Goal: Task Accomplishment & Management: Manage account settings

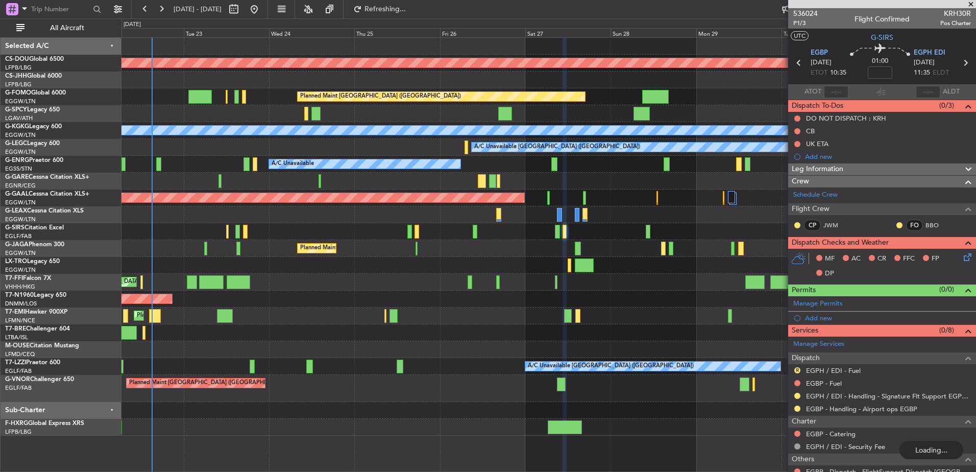
click at [312, 223] on div "Planned Maint London ([GEOGRAPHIC_DATA]) Planned Maint [GEOGRAPHIC_DATA] ([GEOG…" at bounding box center [549, 237] width 854 height 398
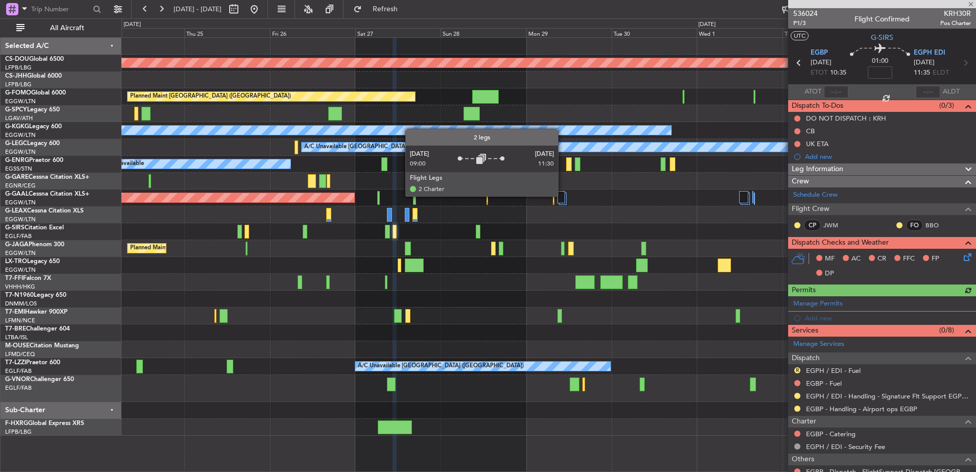
click at [563, 196] on div at bounding box center [562, 197] width 8 height 12
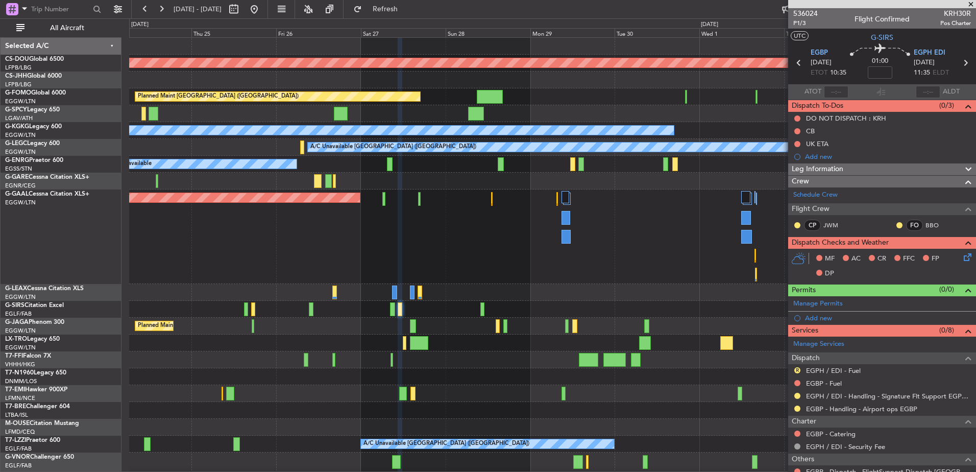
click at [572, 185] on div at bounding box center [552, 181] width 847 height 17
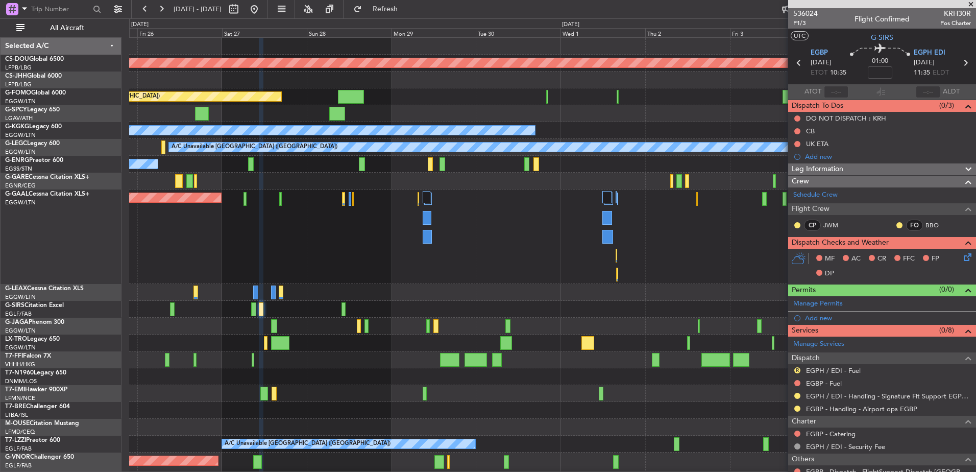
click at [229, 223] on div "Planned Maint Dusseldorf Owner" at bounding box center [552, 236] width 847 height 94
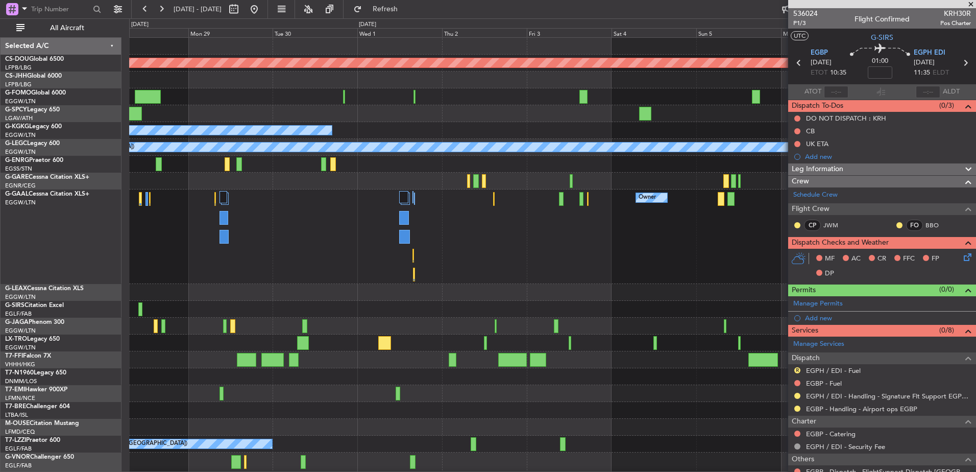
click at [277, 224] on div "Owner Owner Planned Maint Dusseldorf" at bounding box center [552, 236] width 847 height 94
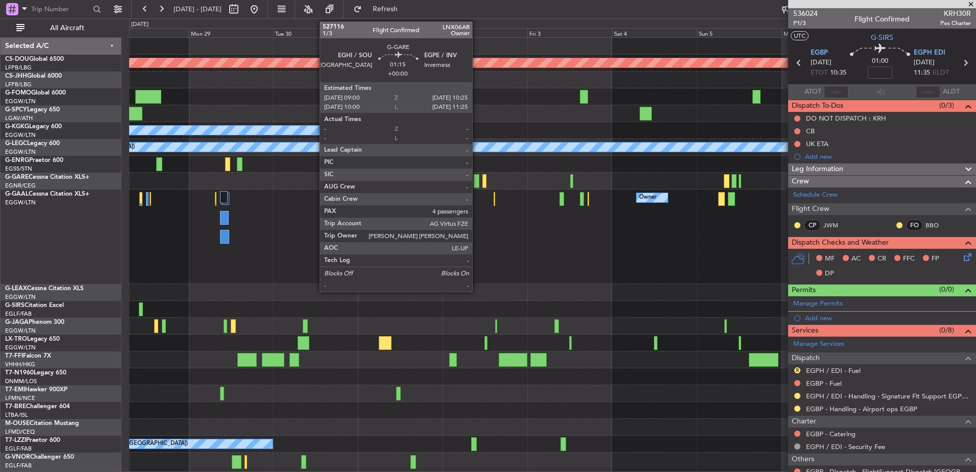
click at [477, 181] on div at bounding box center [476, 181] width 5 height 14
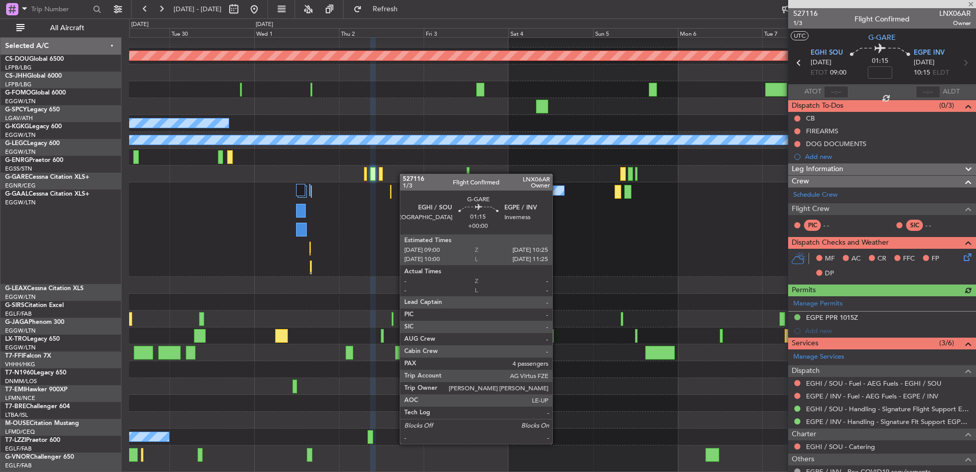
scroll to position [7, 0]
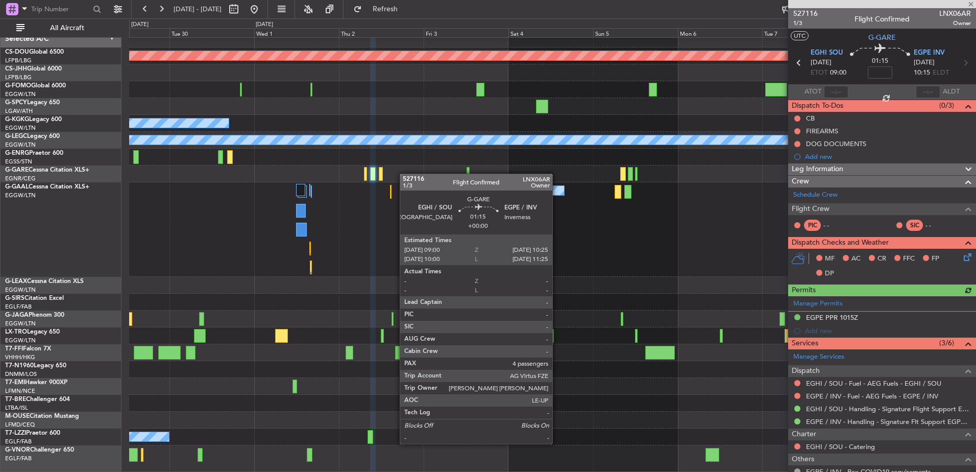
click at [357, 173] on div at bounding box center [552, 173] width 847 height 17
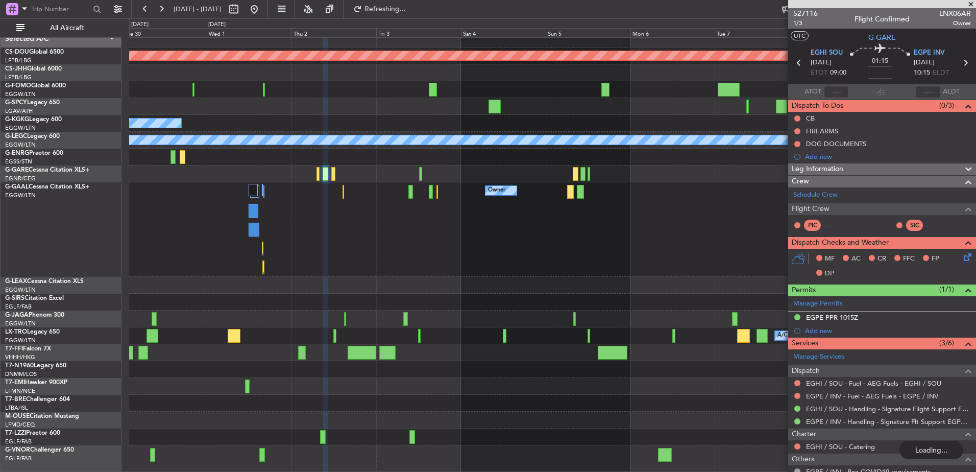
scroll to position [0, 0]
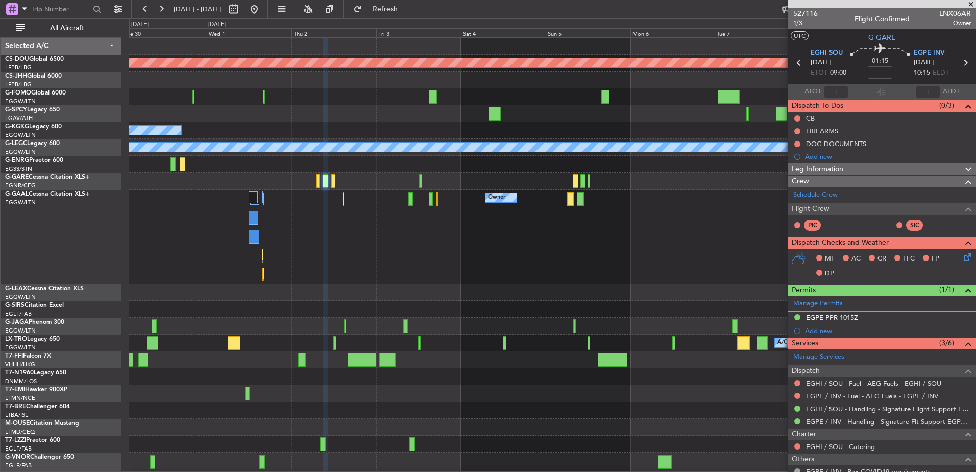
click at [422, 180] on div at bounding box center [552, 181] width 847 height 17
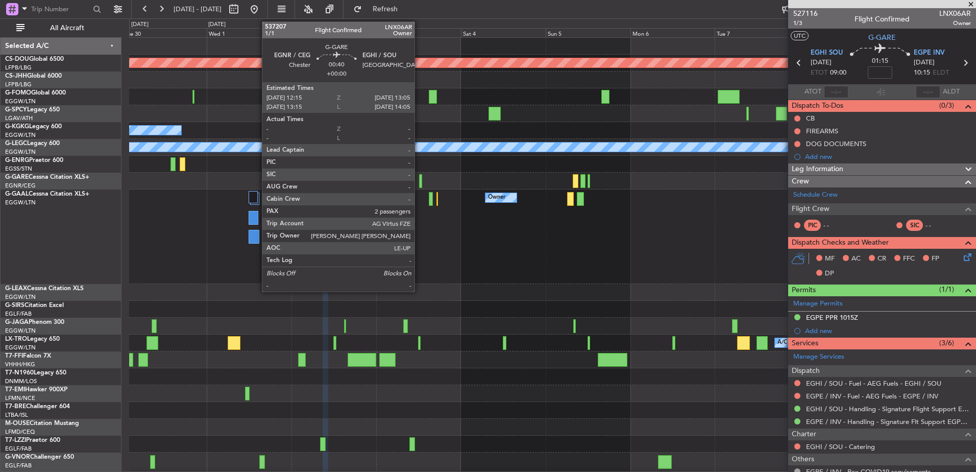
click at [419, 181] on div at bounding box center [420, 181] width 3 height 14
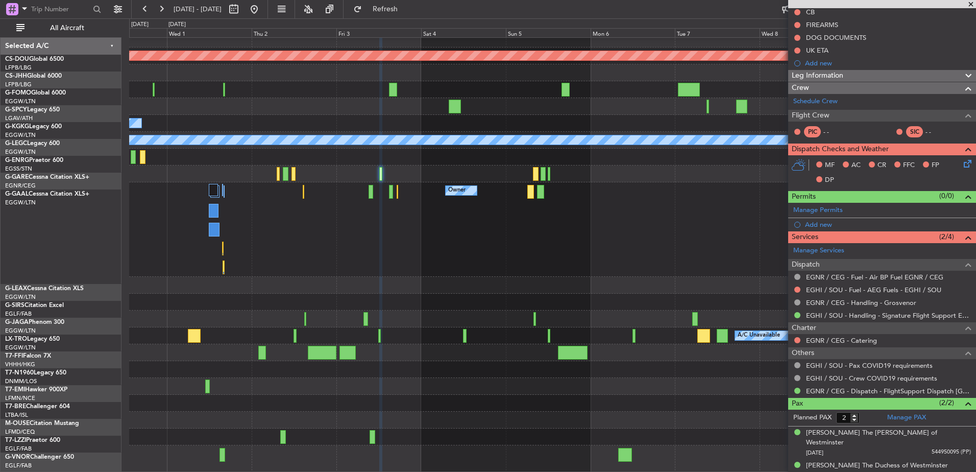
scroll to position [7, 0]
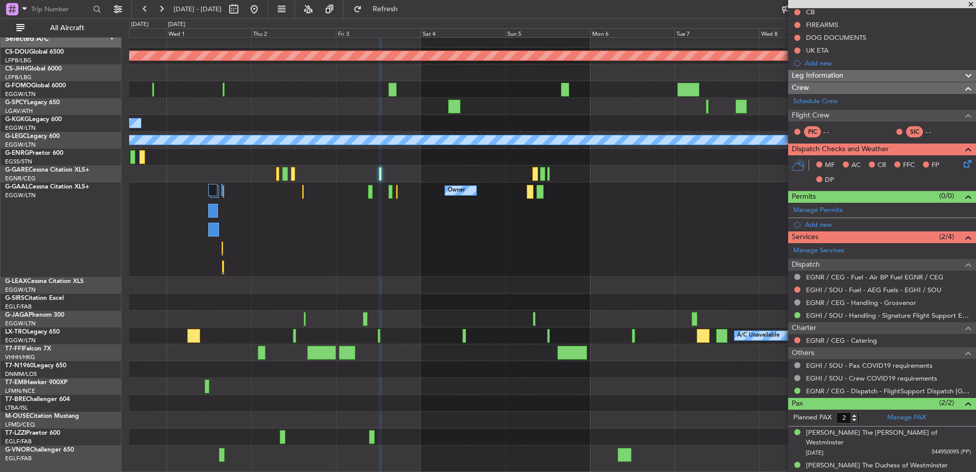
click at [511, 207] on div "Owner Owner Owner" at bounding box center [552, 229] width 847 height 94
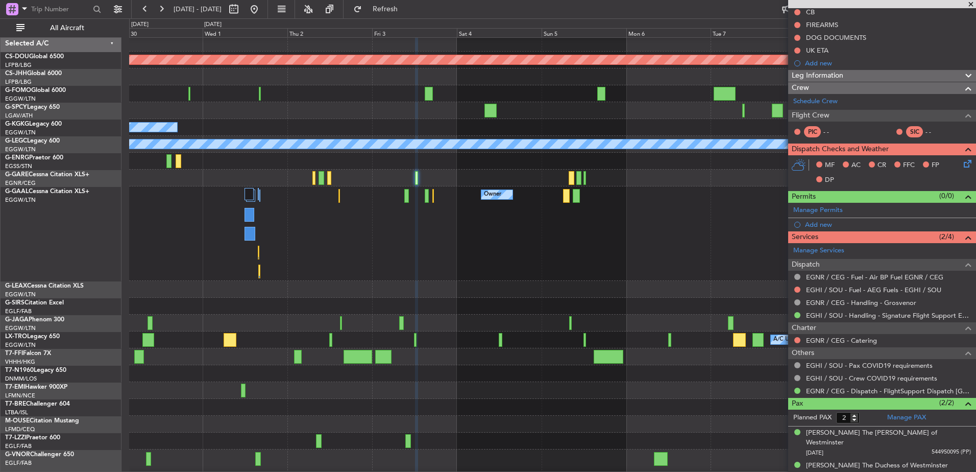
click at [546, 210] on div "Owner Owner Owner" at bounding box center [552, 233] width 847 height 94
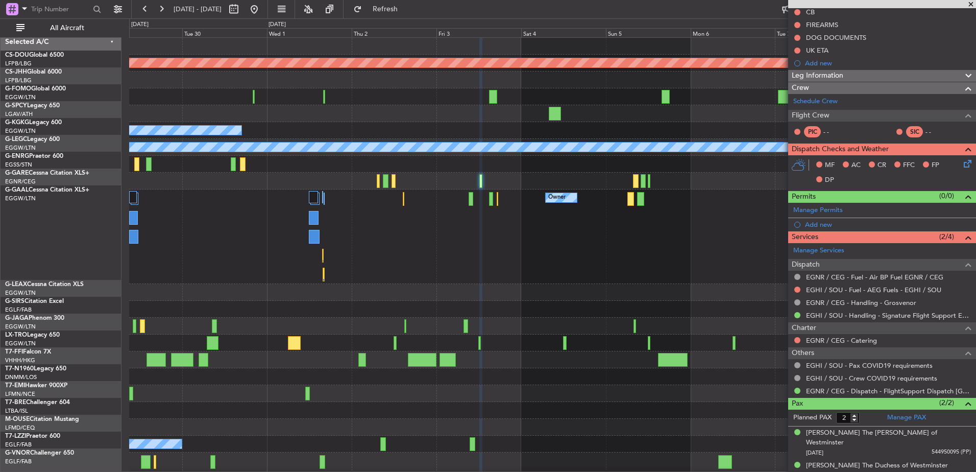
scroll to position [0, 0]
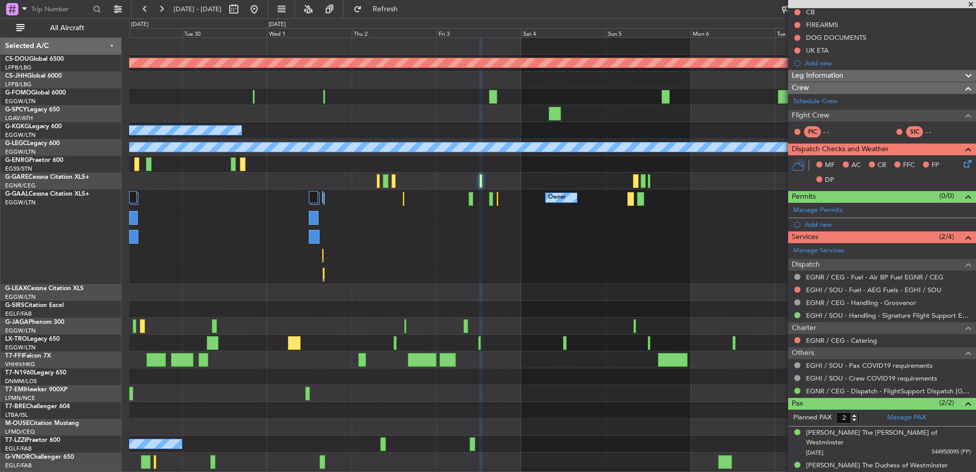
click at [466, 223] on div "Owner Owner Owner Planned Maint Dusseldorf" at bounding box center [552, 236] width 847 height 94
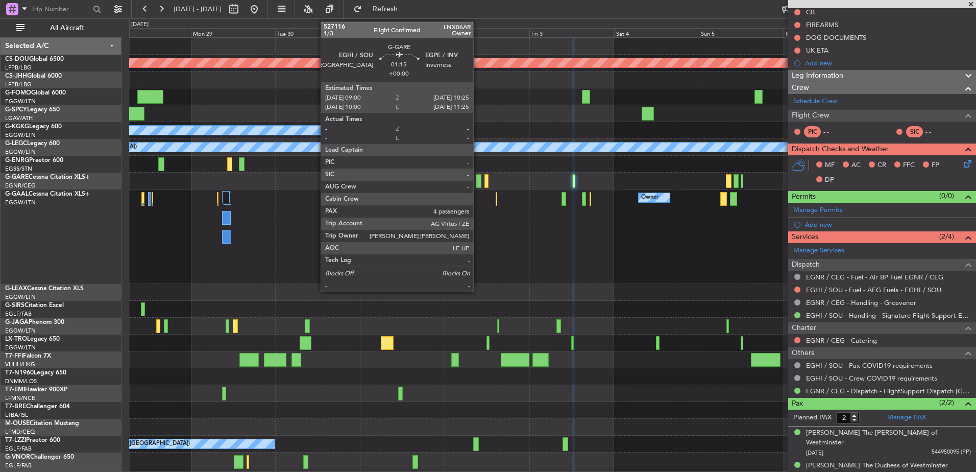
click at [478, 184] on div at bounding box center [478, 181] width 5 height 14
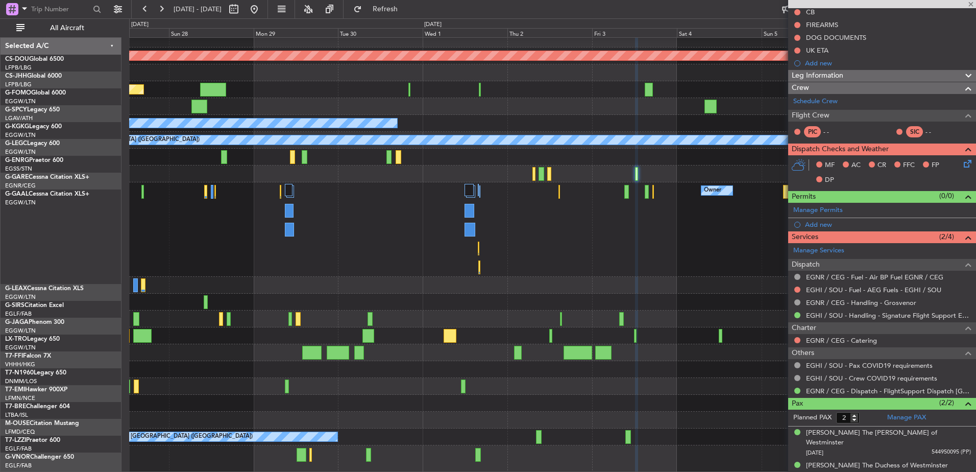
scroll to position [6, 0]
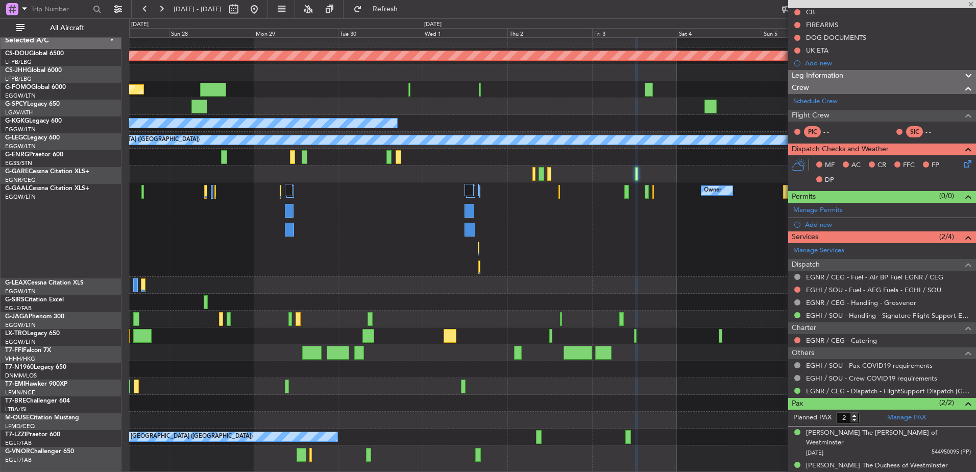
click at [600, 172] on div at bounding box center [552, 173] width 847 height 17
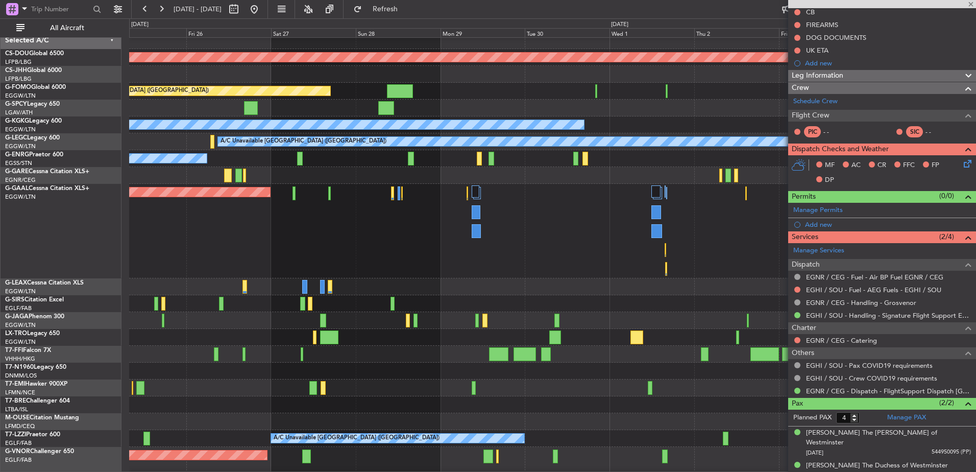
scroll to position [0, 0]
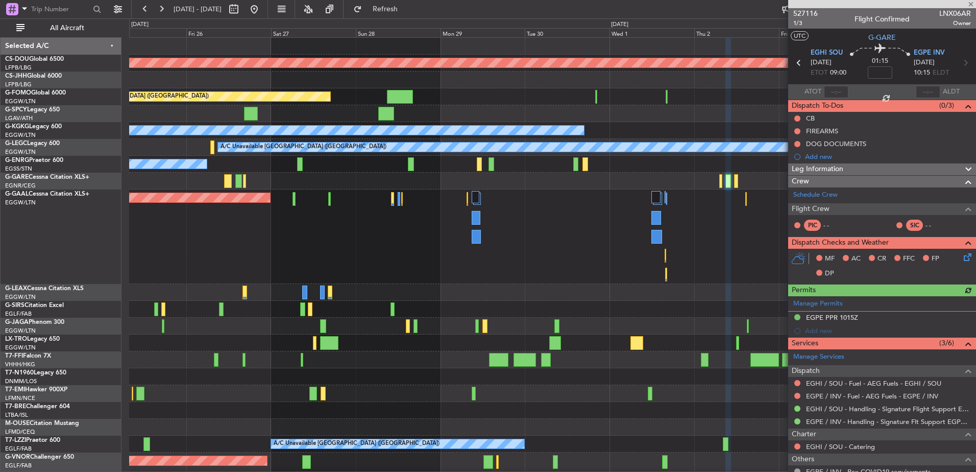
click at [195, 186] on div at bounding box center [552, 181] width 847 height 17
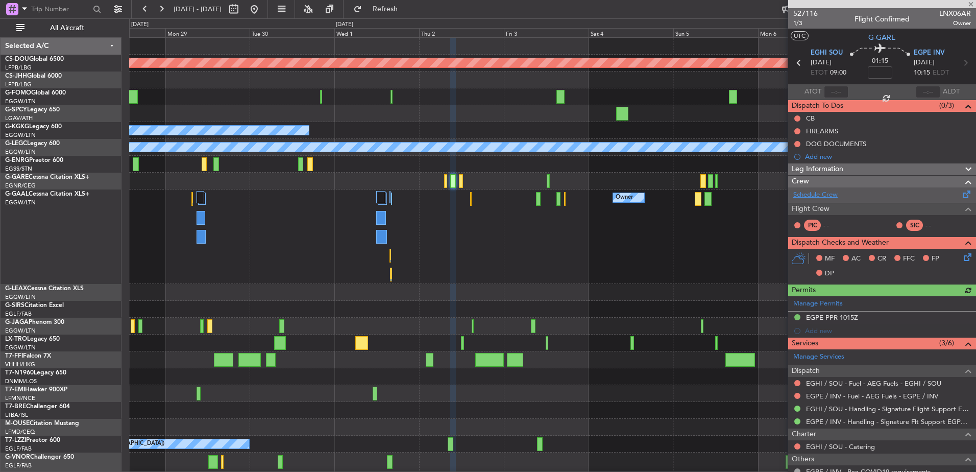
click at [834, 190] on link "Schedule Crew" at bounding box center [816, 195] width 44 height 10
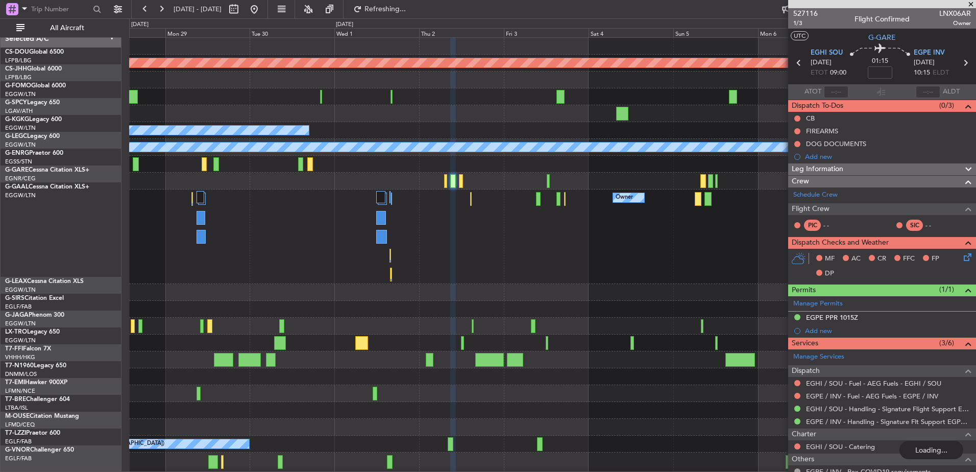
click at [405, 230] on div "Owner Owner Planned Maint Dusseldorf" at bounding box center [552, 236] width 847 height 94
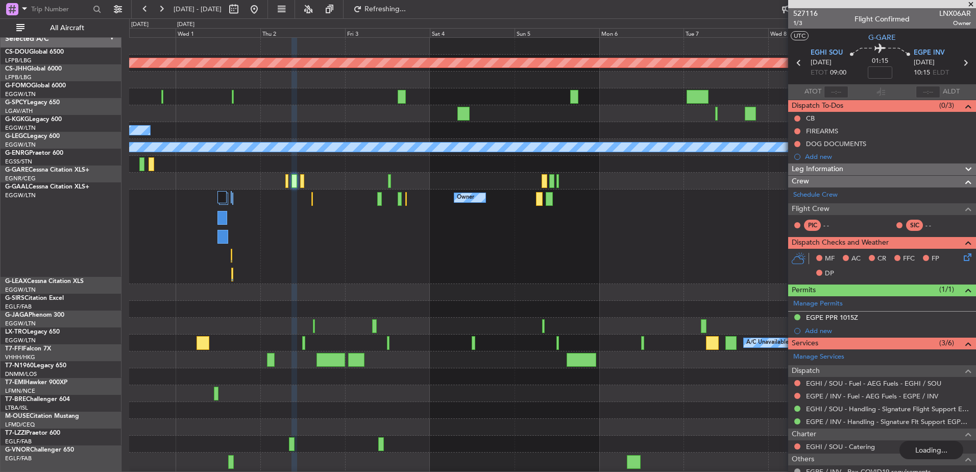
scroll to position [0, 0]
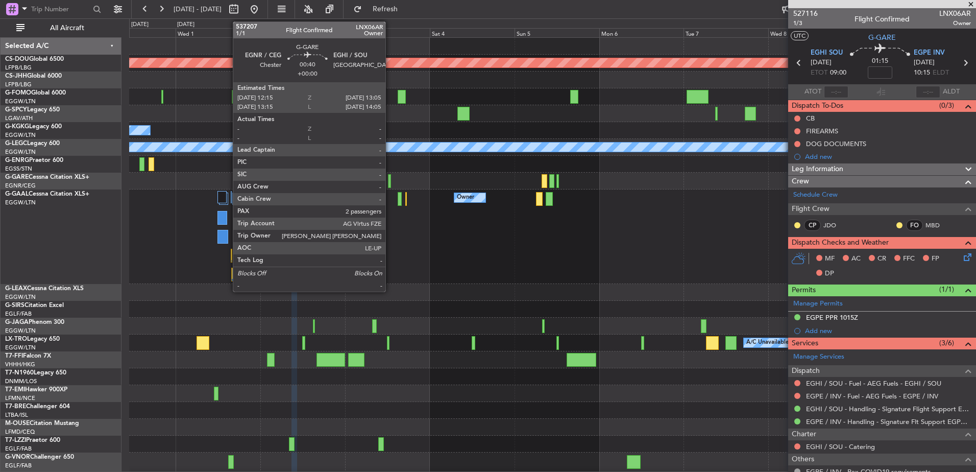
click at [390, 182] on div at bounding box center [389, 181] width 3 height 14
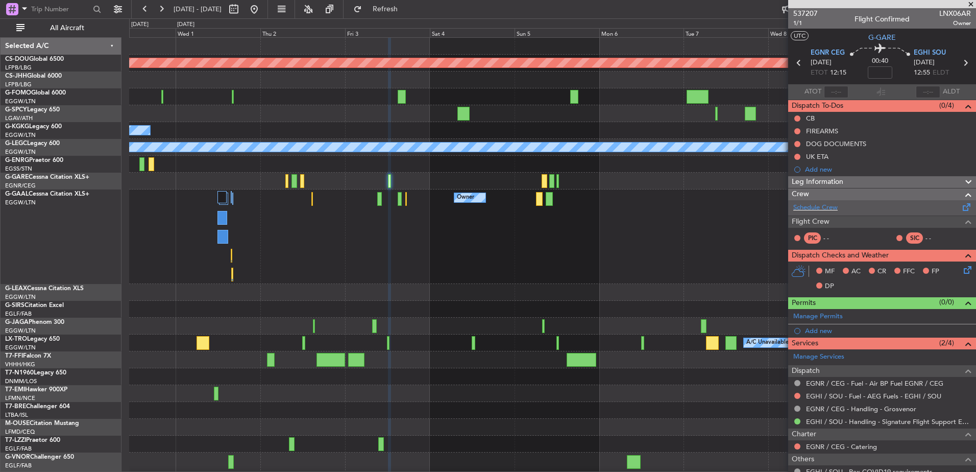
click at [839, 205] on div "Schedule Crew" at bounding box center [882, 207] width 188 height 15
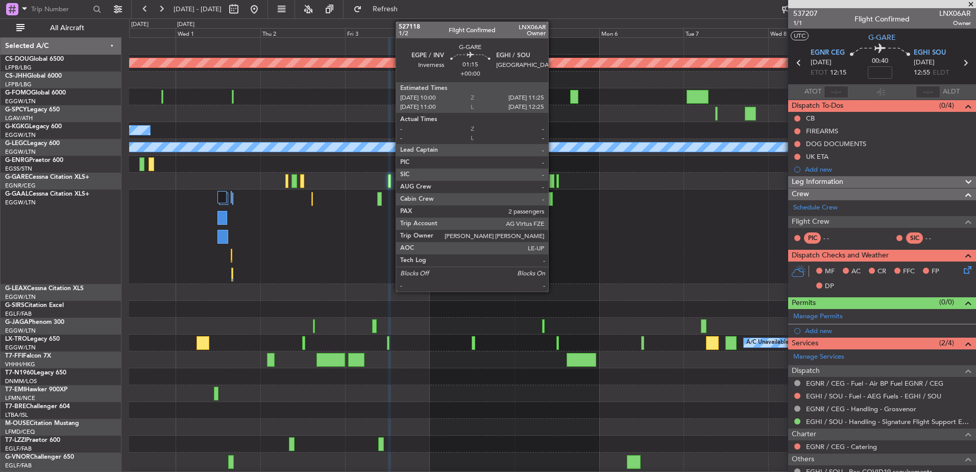
click at [553, 182] on div at bounding box center [551, 181] width 5 height 14
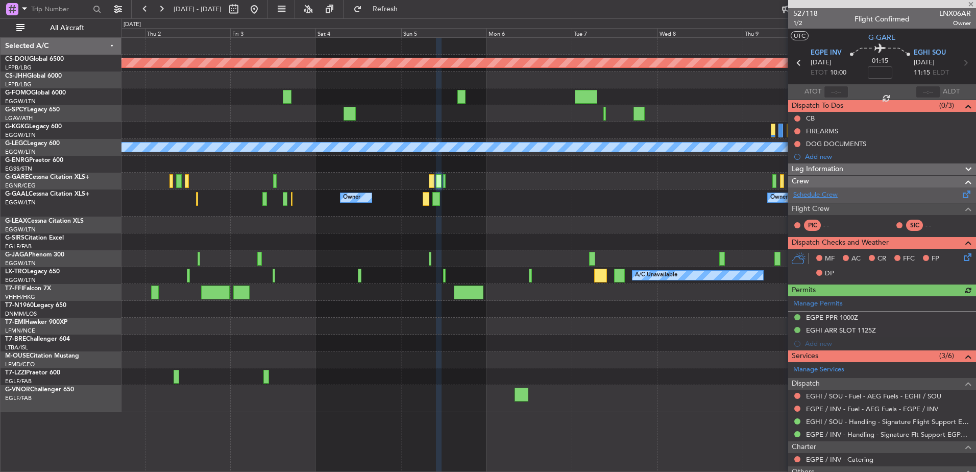
click at [832, 190] on link "Schedule Crew" at bounding box center [816, 195] width 44 height 10
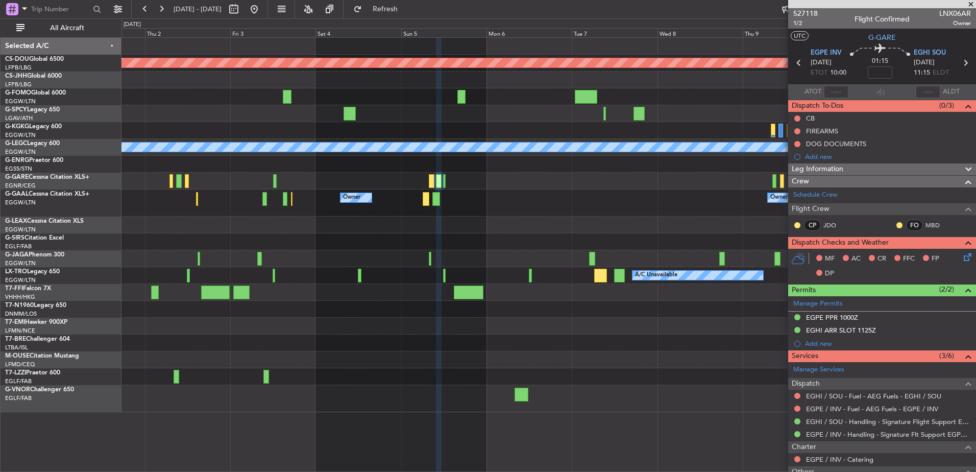
click at [314, 367] on div "Planned Maint London (Biggin Hill) A/C Unavailable Istanbul (Ataturk) A/C Unava…" at bounding box center [549, 225] width 854 height 374
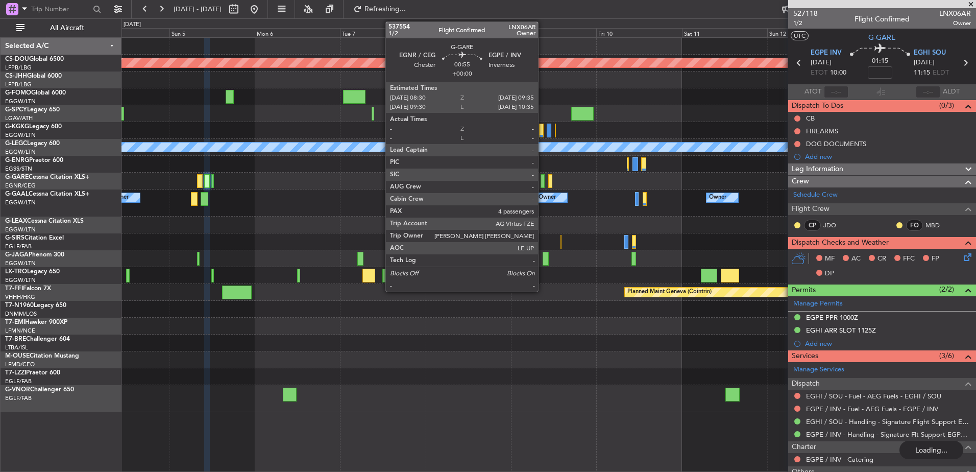
click at [543, 180] on div at bounding box center [543, 181] width 4 height 14
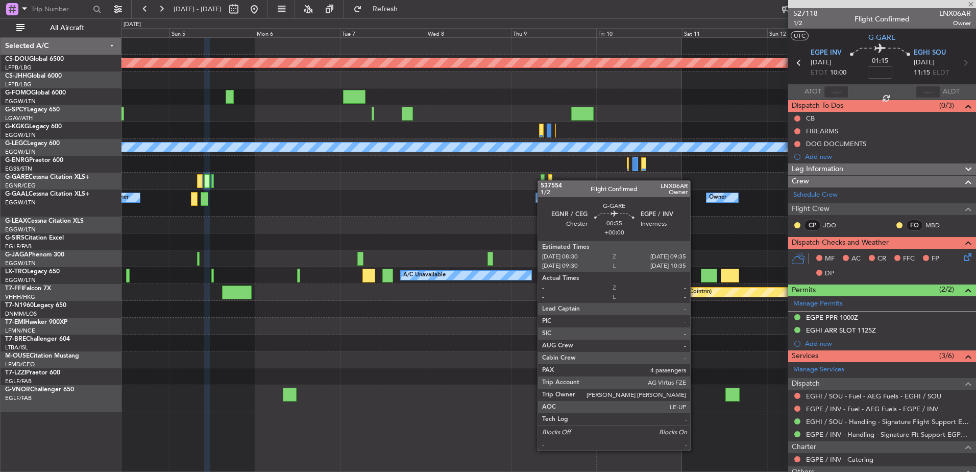
type input "4"
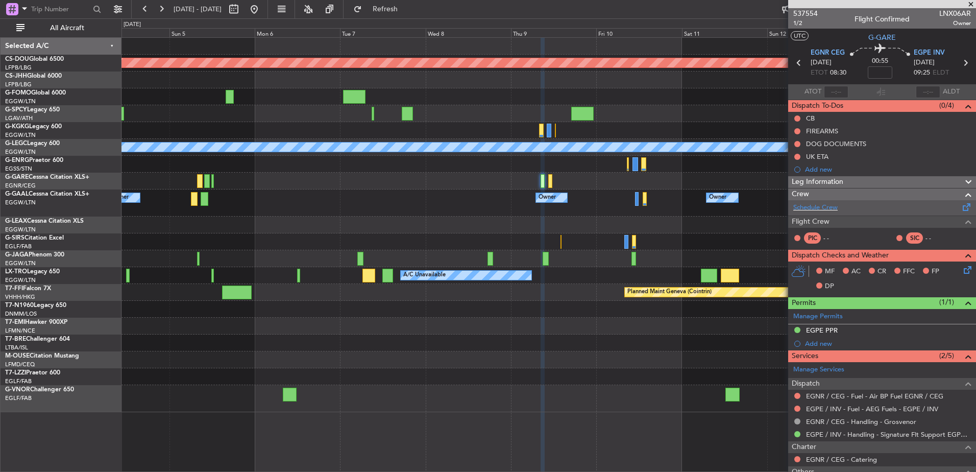
click at [844, 207] on div "Schedule Crew" at bounding box center [882, 207] width 188 height 15
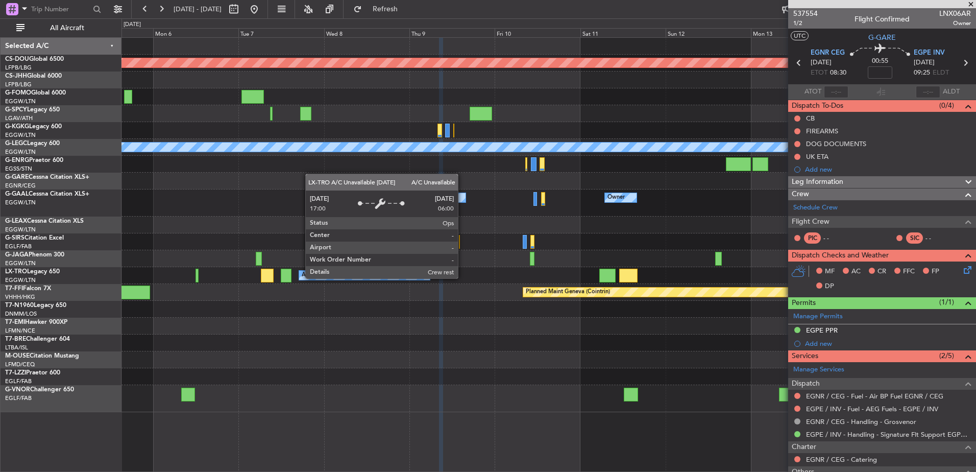
click at [315, 276] on div "A/C Unavailable" at bounding box center [364, 275] width 131 height 9
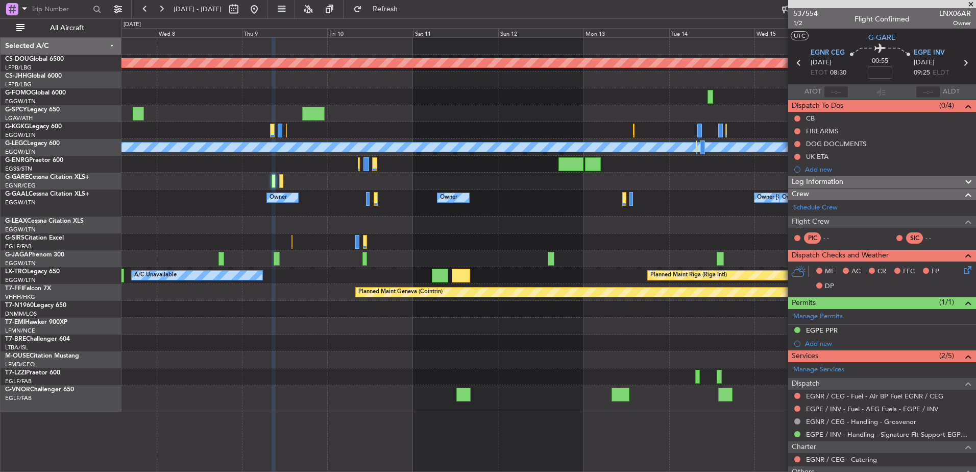
click at [706, 260] on div "Planned Maint London (Biggin Hill) A/C Unavailable London (Luton) Owner London …" at bounding box center [549, 225] width 854 height 374
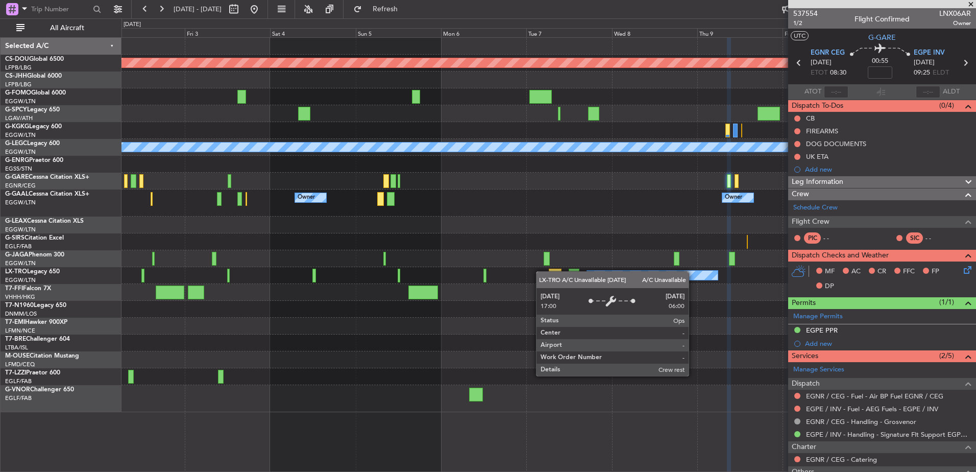
click at [650, 273] on div "Planned Maint London (Biggin Hill) A/C Unavailable Istanbul (Ataturk) A/C Unava…" at bounding box center [549, 225] width 854 height 374
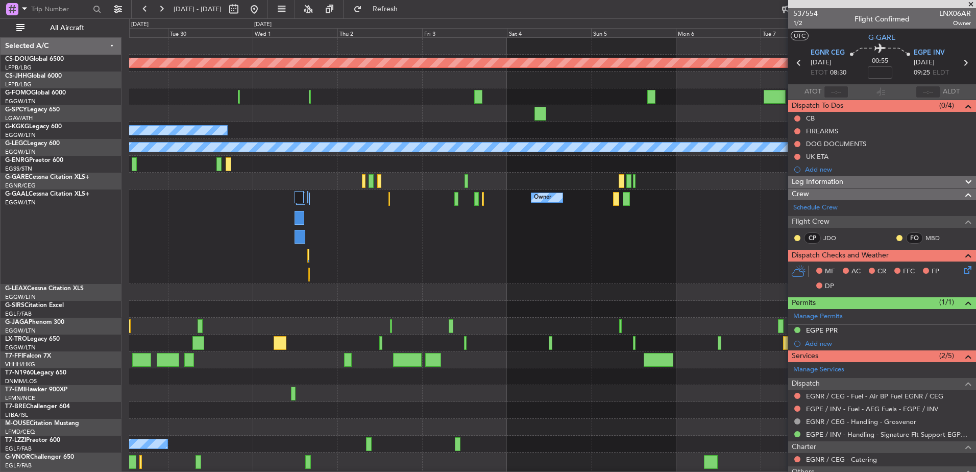
click at [793, 311] on fb-app "29 Sep 2025 - 09 Oct 2025 Refresh Quick Links All Aircraft Planned Maint London…" at bounding box center [488, 240] width 976 height 464
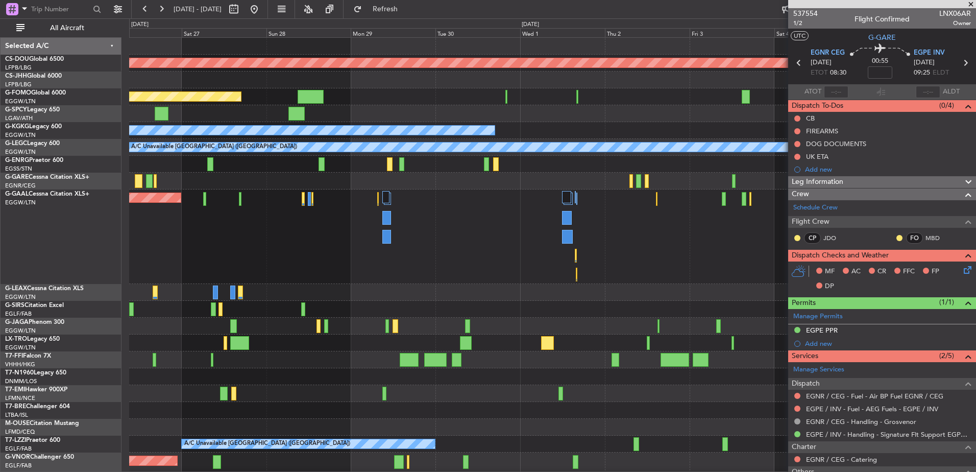
click at [756, 206] on div "Planned Maint London (Biggin Hill) Planned Maint London (Luton) A/C Unavailable…" at bounding box center [552, 259] width 847 height 442
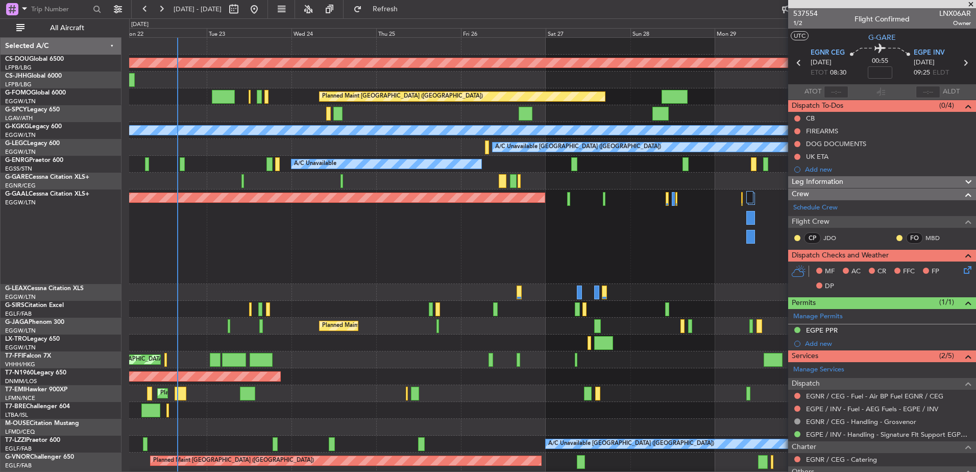
click at [303, 281] on div "Planned Maint Dusseldorf Owner" at bounding box center [552, 236] width 847 height 94
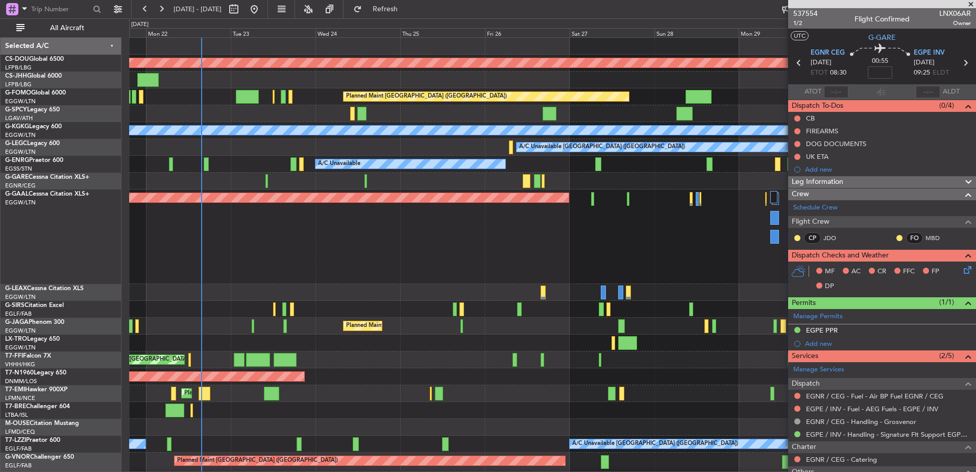
click at [199, 198] on div "Planned Maint Dusseldorf Owner" at bounding box center [552, 236] width 847 height 94
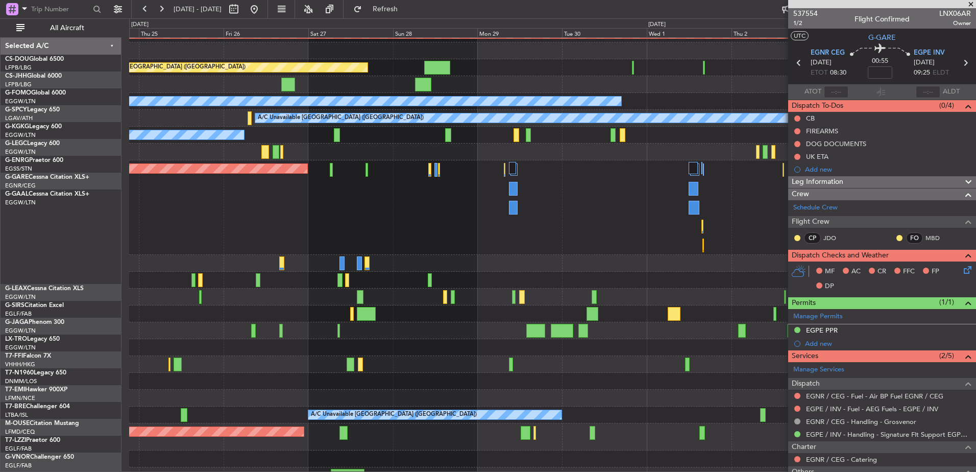
scroll to position [29, 0]
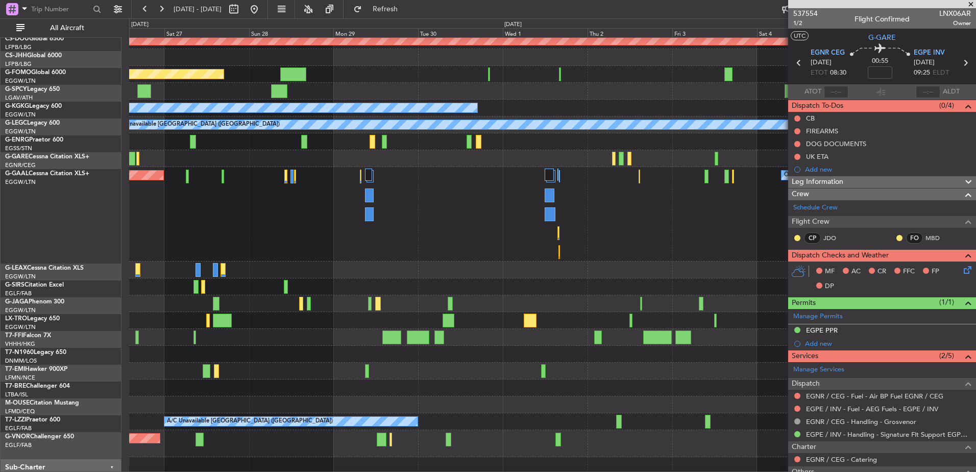
click at [332, 237] on div "Planned Maint Dusseldorf Owner" at bounding box center [552, 214] width 847 height 94
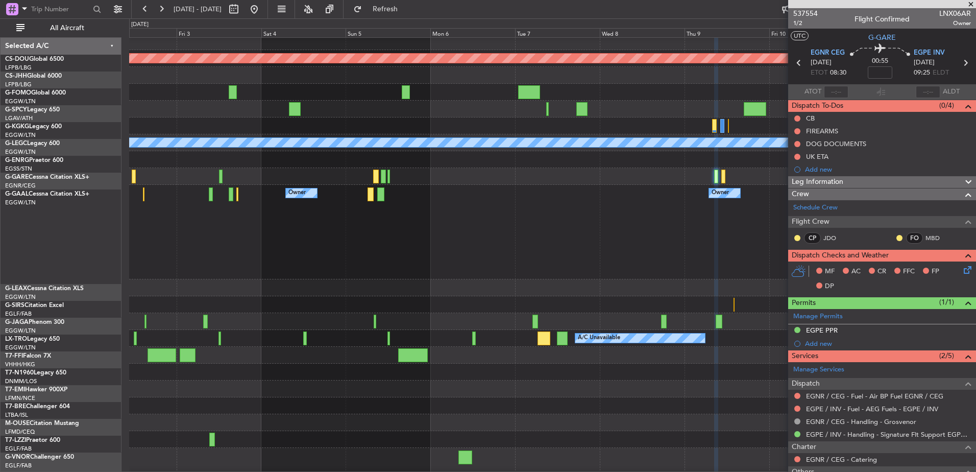
scroll to position [0, 0]
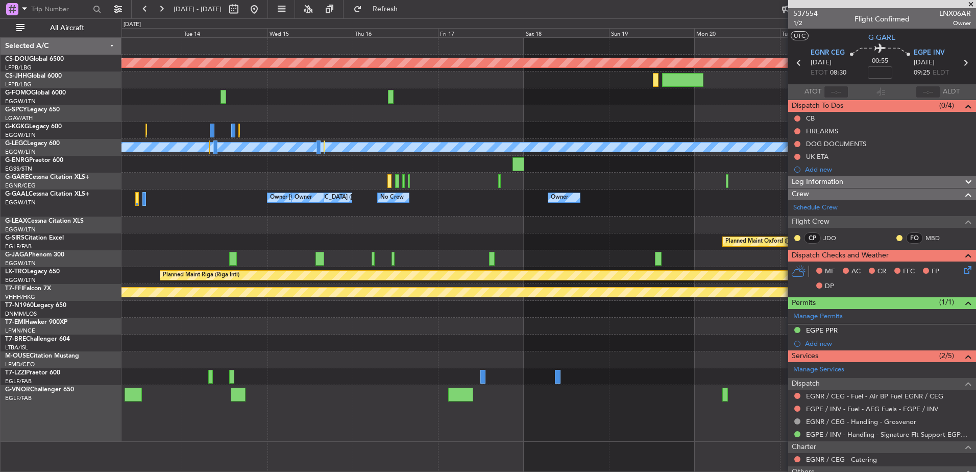
click at [279, 182] on div "Planned Maint London (Biggin Hill) A/C Unavailable London (Luton) Owner London …" at bounding box center [549, 240] width 854 height 404
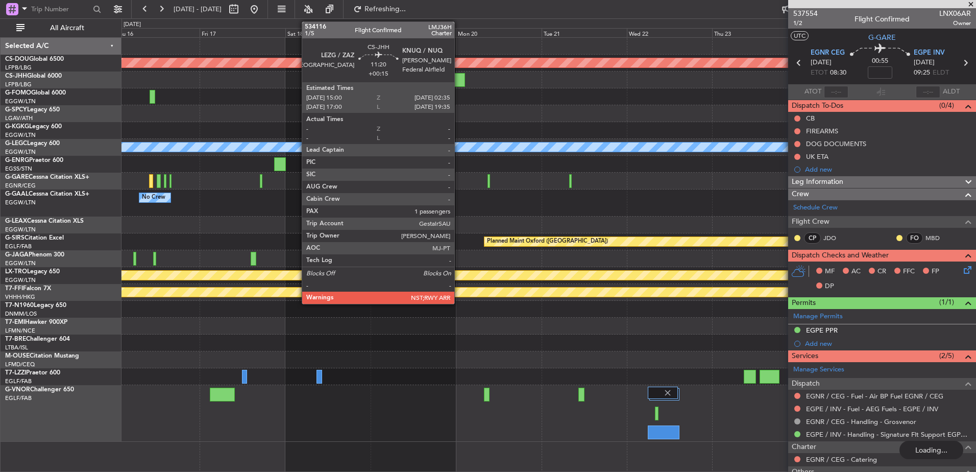
click at [459, 83] on div at bounding box center [444, 80] width 41 height 14
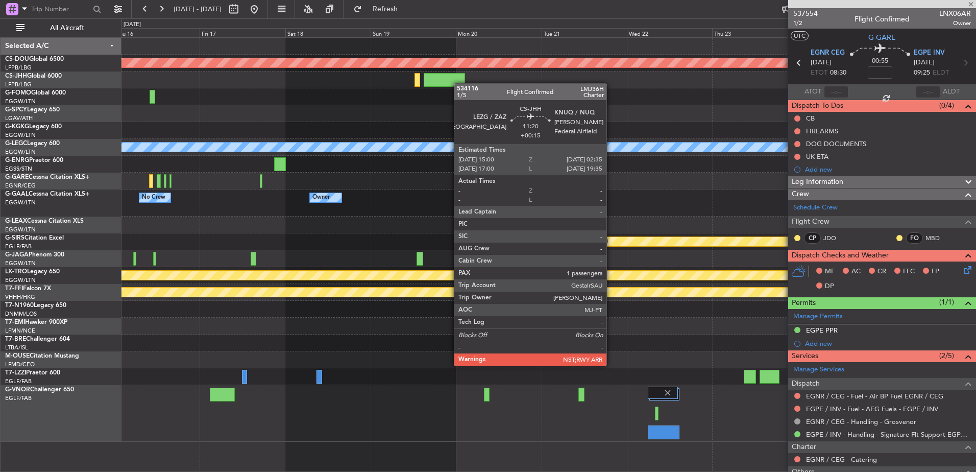
type input "+00:15"
type input "1"
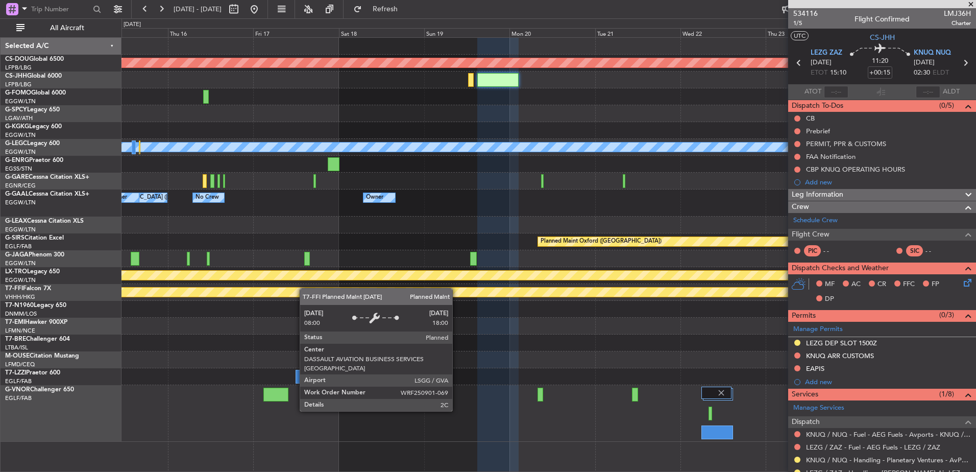
click at [387, 296] on div "Planned Maint London (Biggin Hill) A/C Unavailable London (Luton) Owner Owner N…" at bounding box center [549, 240] width 854 height 404
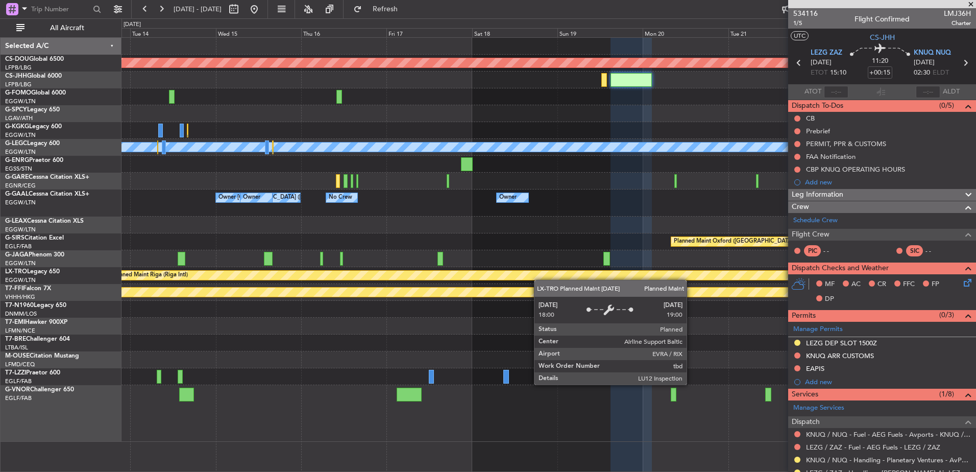
click at [295, 259] on div at bounding box center [549, 258] width 854 height 17
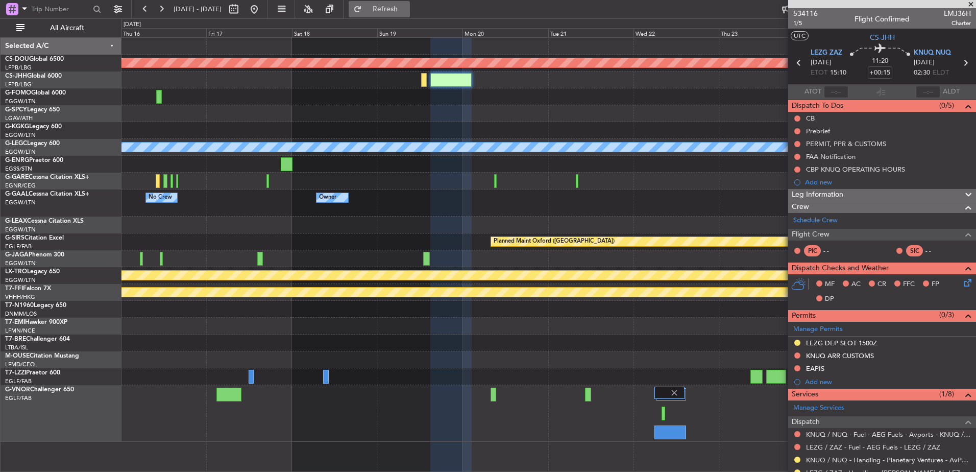
click at [399, 10] on span "Refresh" at bounding box center [385, 9] width 43 height 7
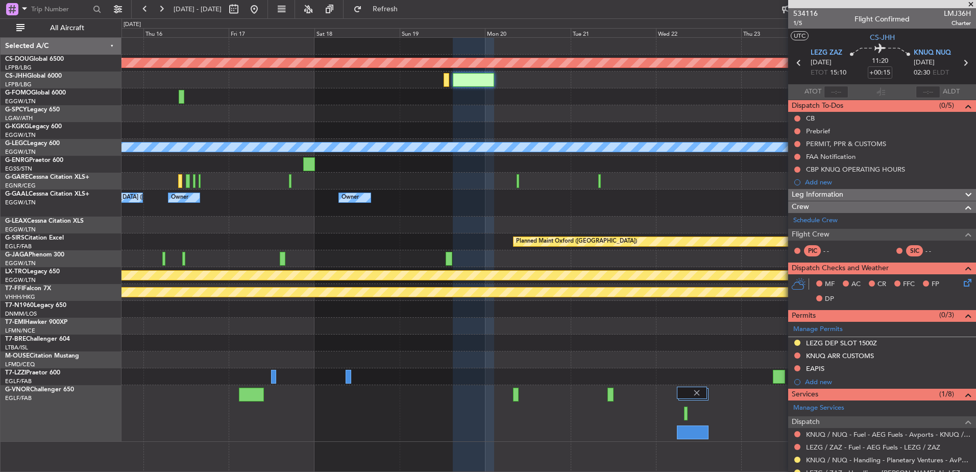
click at [556, 218] on div "Planned Maint London (Biggin Hill) A/C Unavailable London (Luton) Owner Owner N…" at bounding box center [549, 240] width 854 height 404
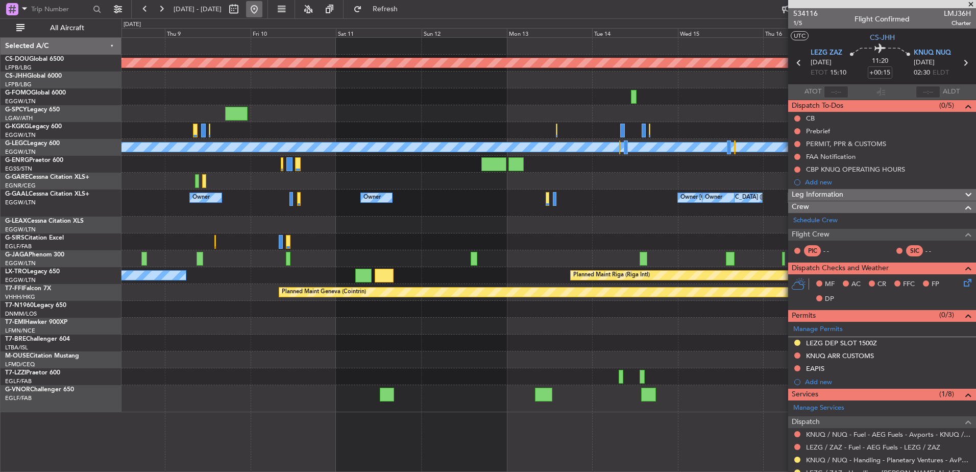
click at [262, 6] on button at bounding box center [254, 9] width 16 height 16
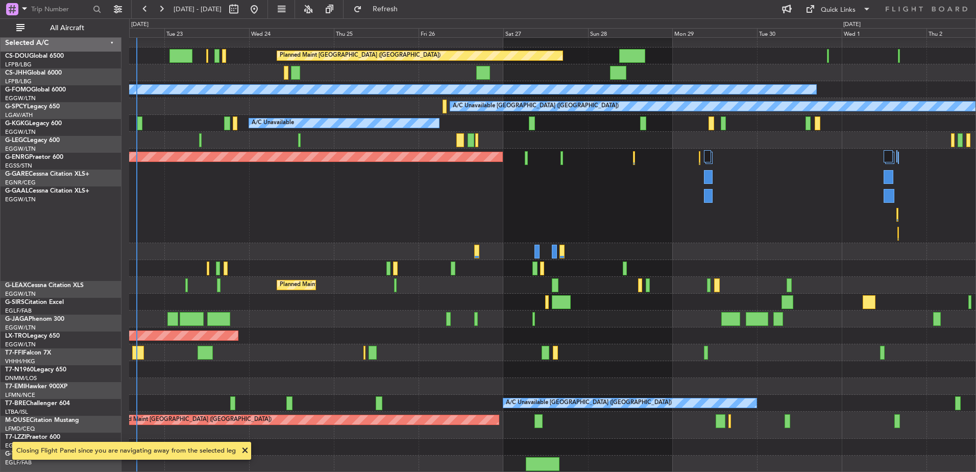
scroll to position [41, 0]
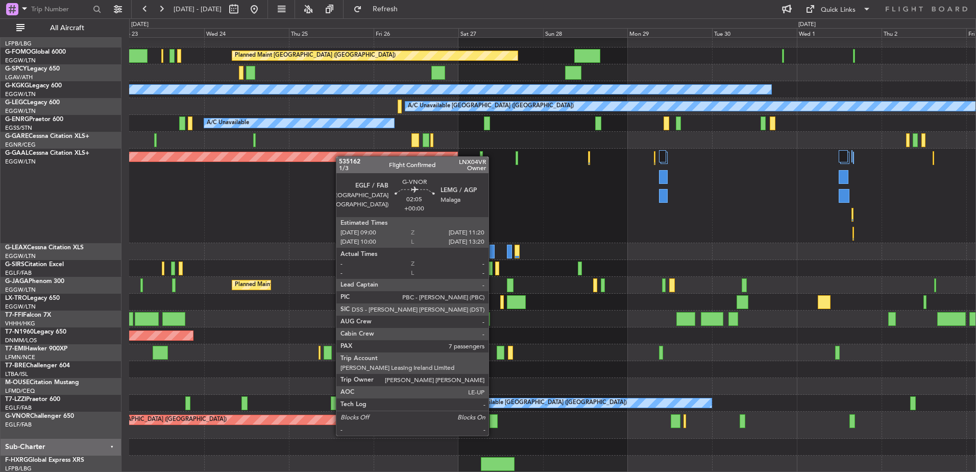
click at [493, 425] on div at bounding box center [494, 421] width 9 height 14
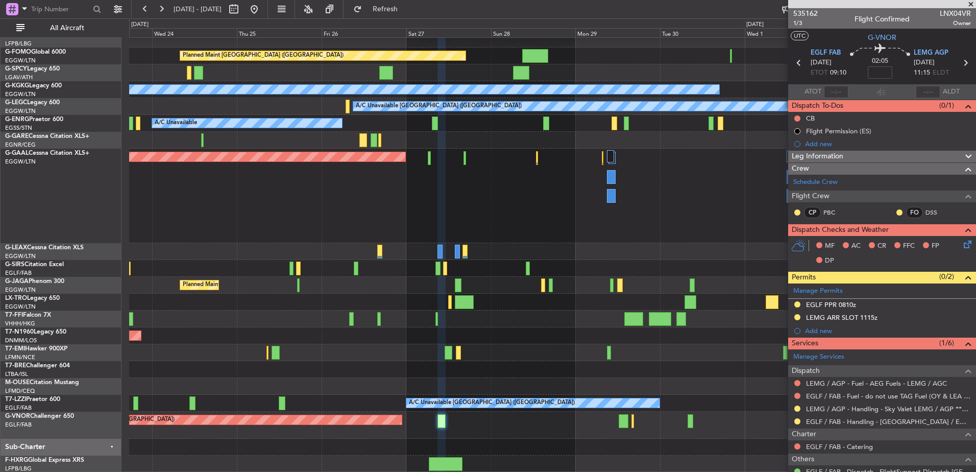
click at [409, 369] on div "Planned Maint London (Biggin Hill) Planned Maint London (Luton) A/C Unavailable…" at bounding box center [552, 234] width 847 height 475
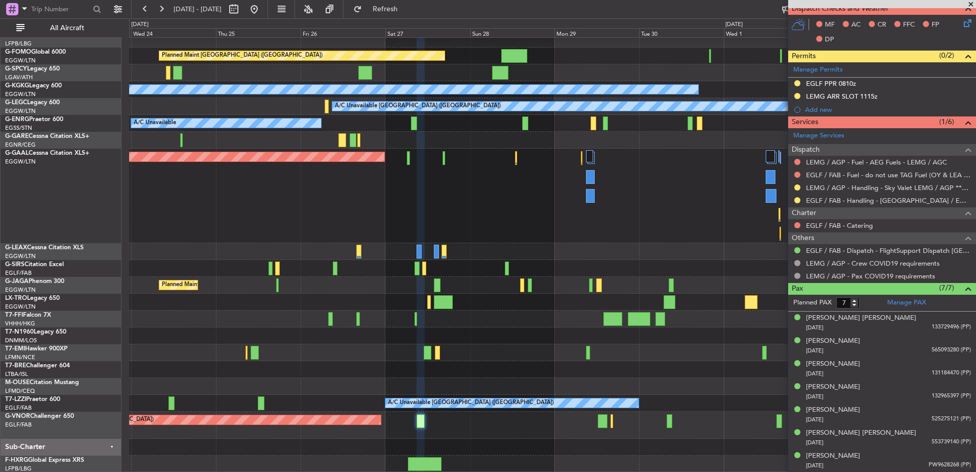
click at [509, 403] on div "Planned Maint London (Biggin Hill) Planned Maint London (Luton) A/C Unavailable…" at bounding box center [552, 234] width 847 height 475
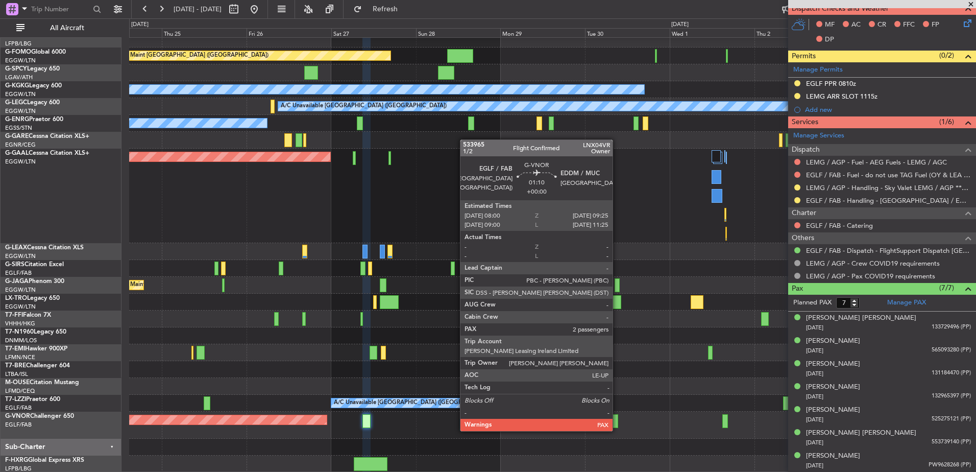
click at [617, 421] on div at bounding box center [615, 421] width 5 height 14
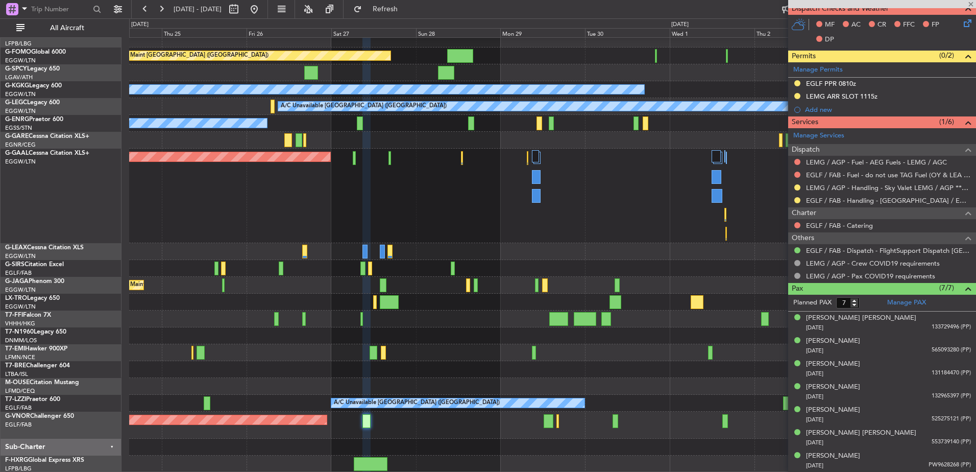
type input "10"
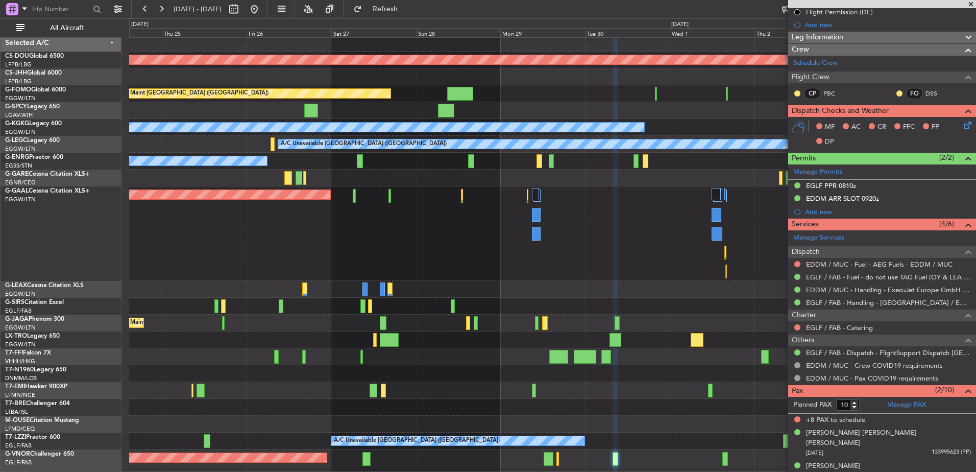
scroll to position [0, 0]
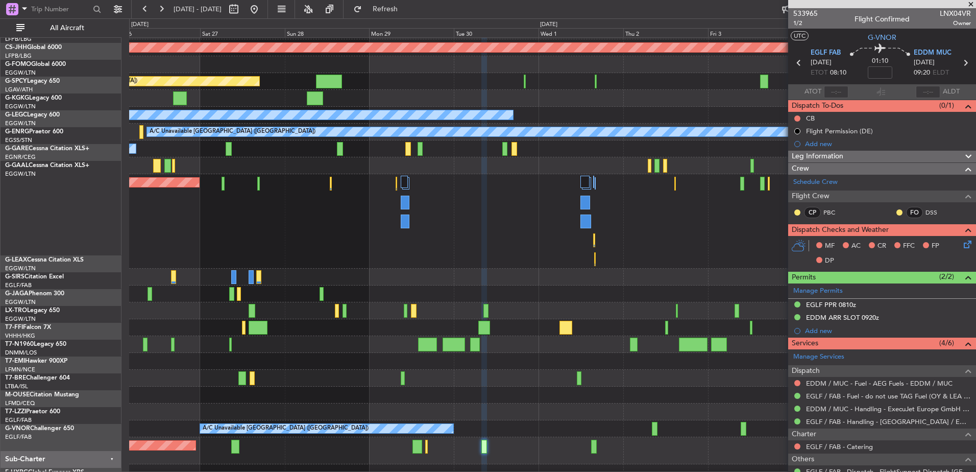
click at [182, 387] on div at bounding box center [552, 395] width 847 height 17
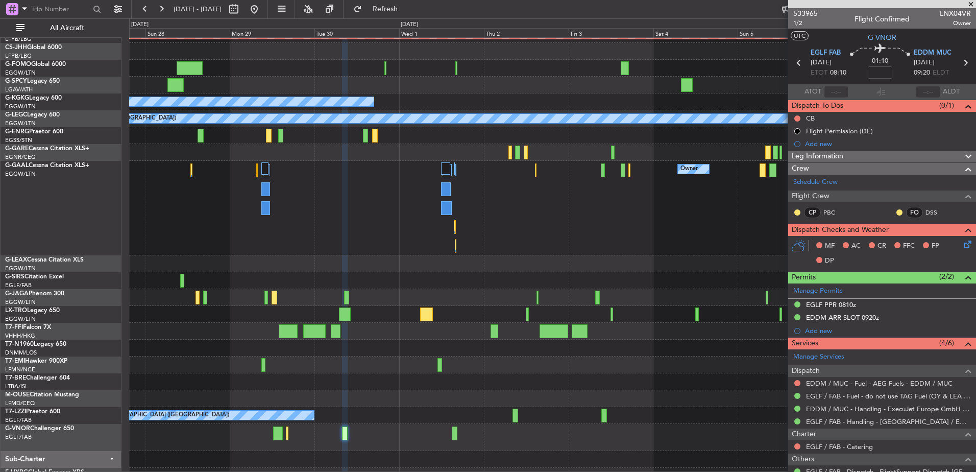
scroll to position [7, 0]
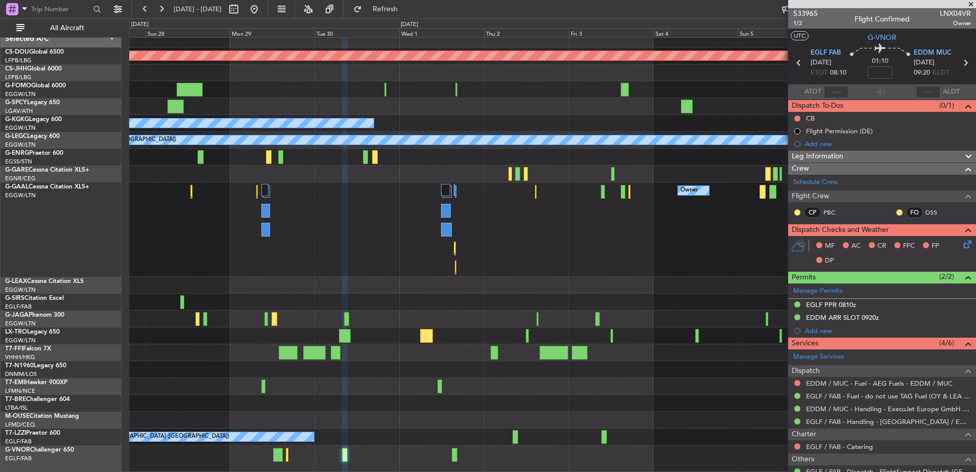
click at [380, 402] on div at bounding box center [552, 403] width 847 height 17
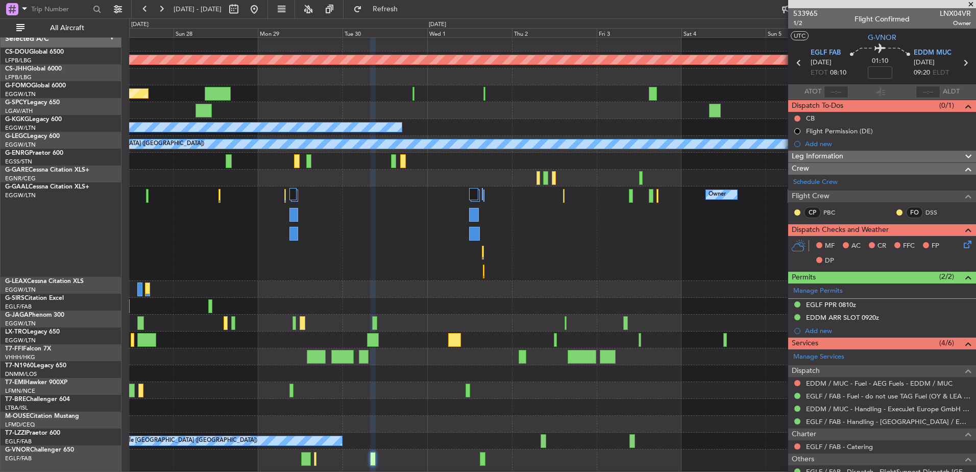
scroll to position [0, 0]
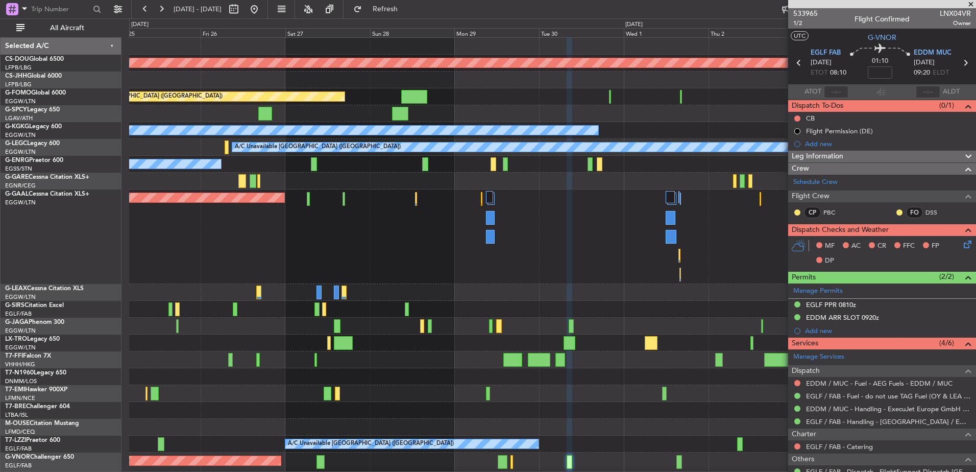
click at [484, 423] on div "Planned Maint London (Biggin Hill) Planned Maint London (Luton) A/C Unavailable…" at bounding box center [552, 259] width 847 height 442
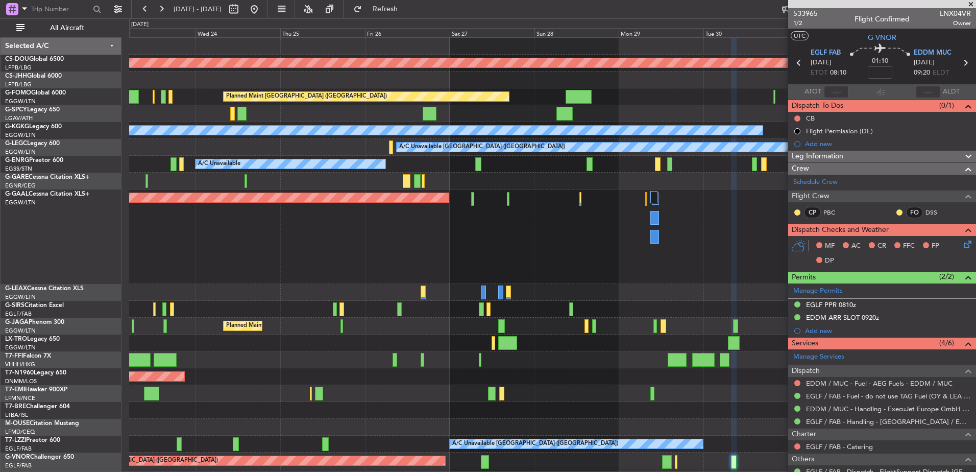
click at [426, 416] on div "Planned Maint London (Biggin Hill) Planned Maint London (Luton) A/C Unavailable…" at bounding box center [552, 275] width 847 height 475
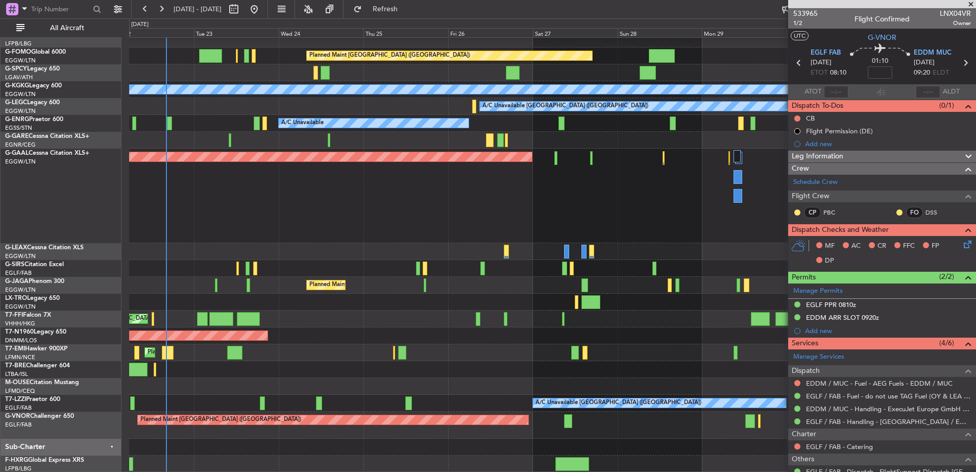
click at [529, 320] on div "Planned Maint London (Biggin Hill) Planned Maint London (Luton) A/C Unavailable…" at bounding box center [552, 234] width 847 height 475
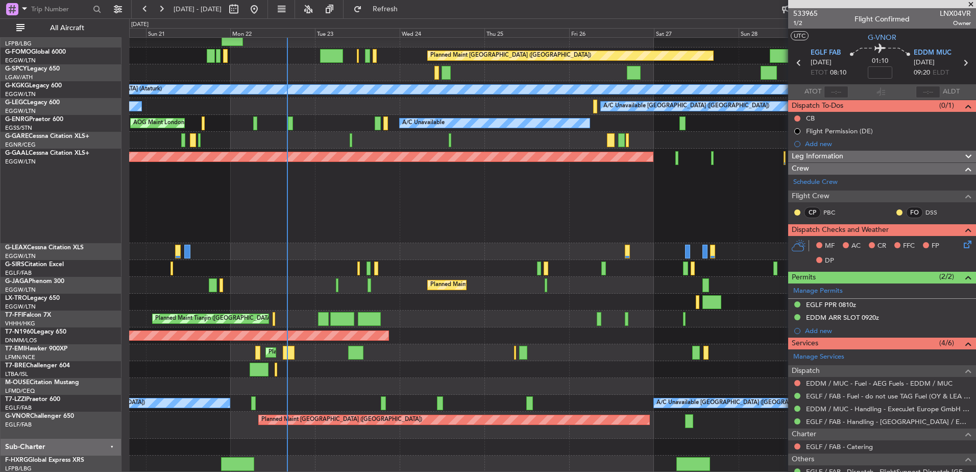
click at [319, 349] on div "Planned Maint London (Biggin Hill) Planned Maint Paris (Le Bourget) Owner Plann…" at bounding box center [552, 234] width 847 height 475
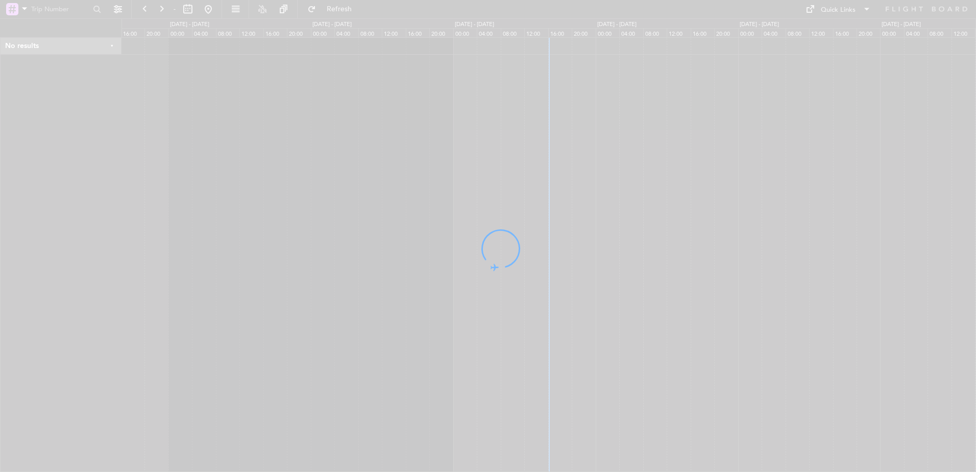
click at [618, 258] on div at bounding box center [488, 236] width 976 height 472
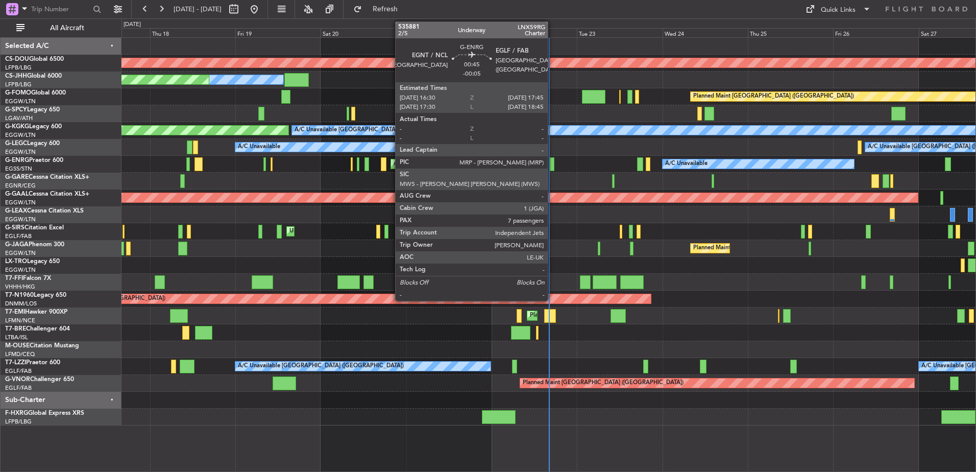
click at [553, 161] on div at bounding box center [552, 164] width 5 height 14
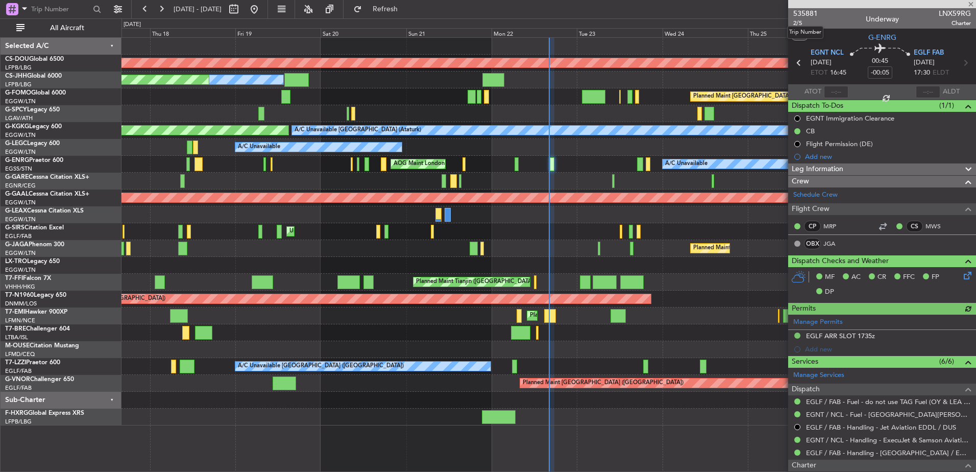
click at [810, 14] on span "535881" at bounding box center [806, 13] width 25 height 11
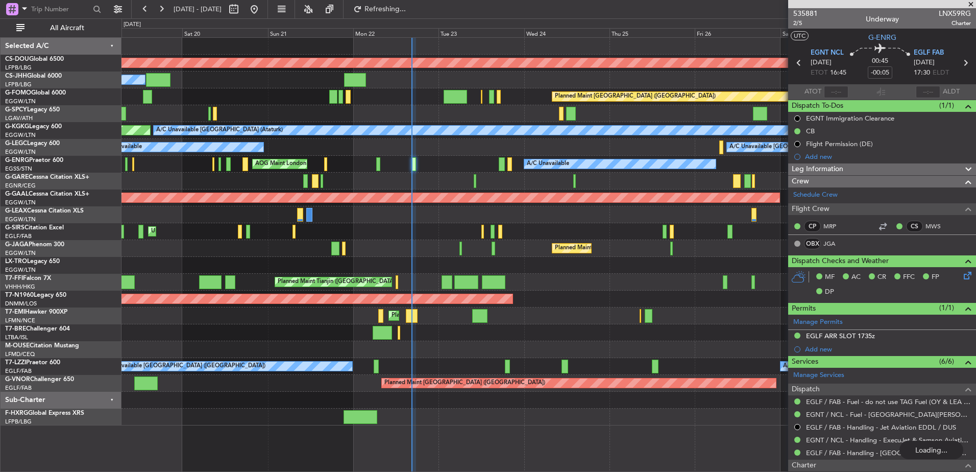
click at [270, 205] on div "Planned Maint Dusseldorf" at bounding box center [549, 197] width 854 height 17
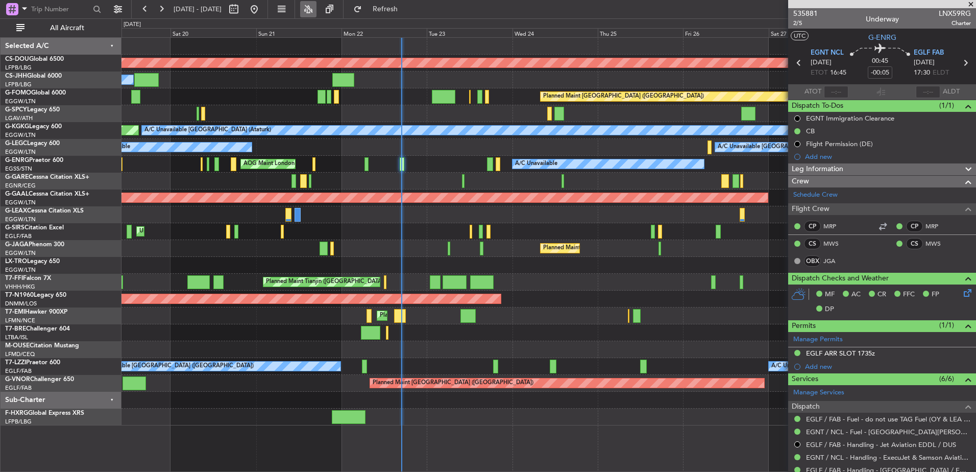
type input "16:46"
